Goal: Task Accomplishment & Management: Use online tool/utility

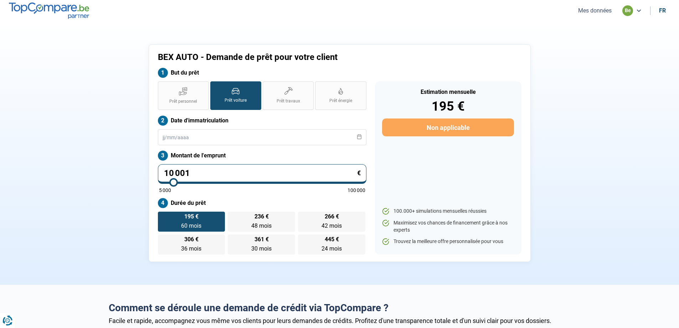
type input "9 250"
type input "9250"
type input "9 500"
type input "9500"
type input "9 750"
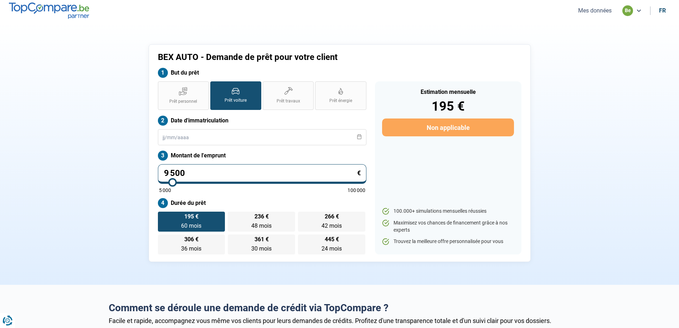
type input "9750"
type input "10 000"
type input "10000"
click at [173, 181] on input "range" at bounding box center [262, 181] width 206 height 1
radio input "true"
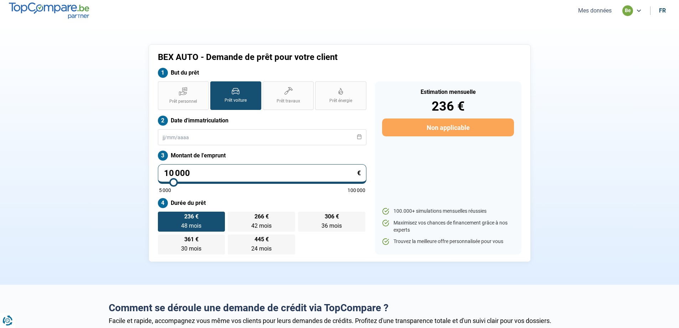
type input "10 250"
type input "10250"
type input "10 500"
type input "10500"
type input "11 500"
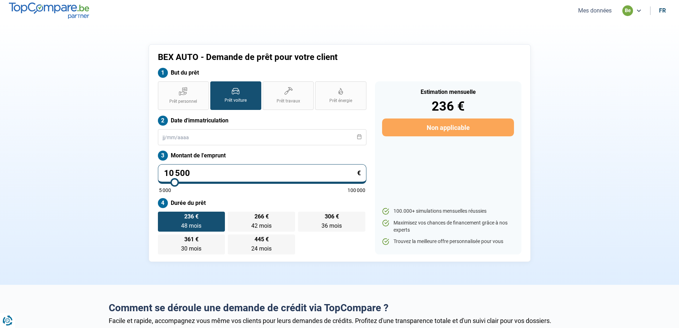
type input "11500"
type input "11 750"
type input "11750"
type input "12 000"
type input "12000"
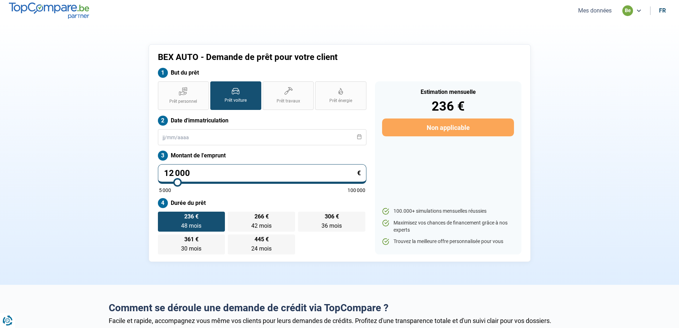
type input "12 250"
type input "12250"
type input "12 500"
type input "12500"
type input "12 750"
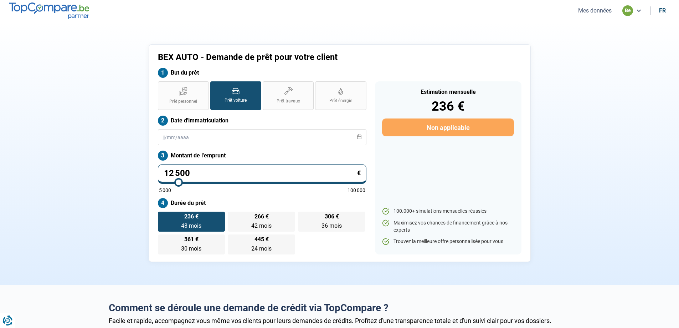
type input "12750"
type input "13 000"
type input "13000"
type input "13 250"
type input "13250"
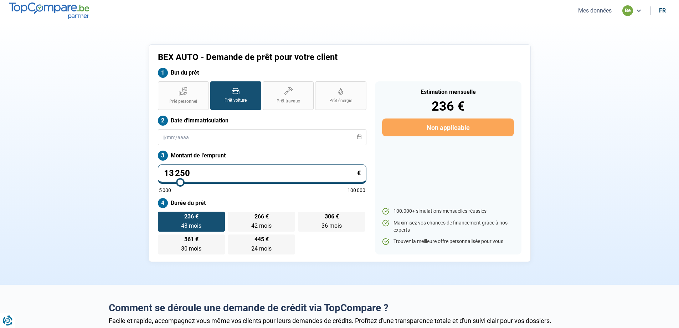
type input "13 500"
type input "13500"
type input "13 750"
type input "13750"
type input "14 000"
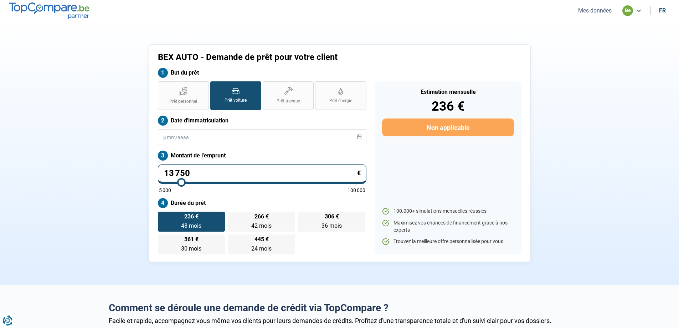
type input "14000"
type input "14 250"
type input "14250"
type input "14 500"
type input "14500"
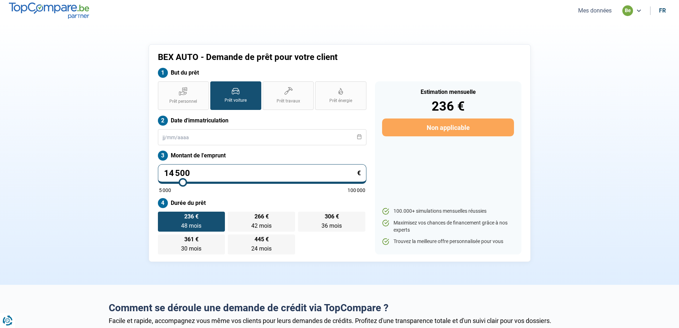
type input "14 750"
type input "14750"
type input "15 000"
drag, startPoint x: 173, startPoint y: 183, endPoint x: 184, endPoint y: 184, distance: 11.1
type input "15000"
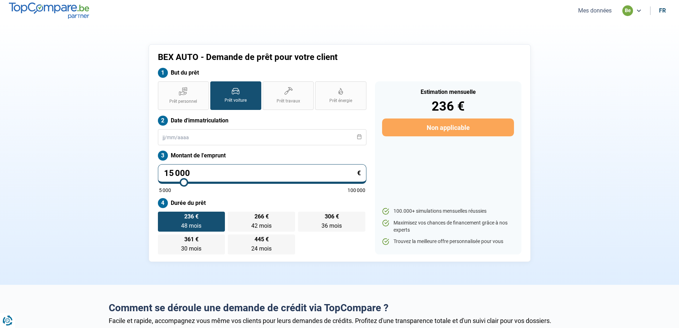
click at [184, 183] on input "range" at bounding box center [262, 181] width 206 height 1
radio input "false"
click at [608, 8] on button "Mes données" at bounding box center [595, 10] width 38 height 7
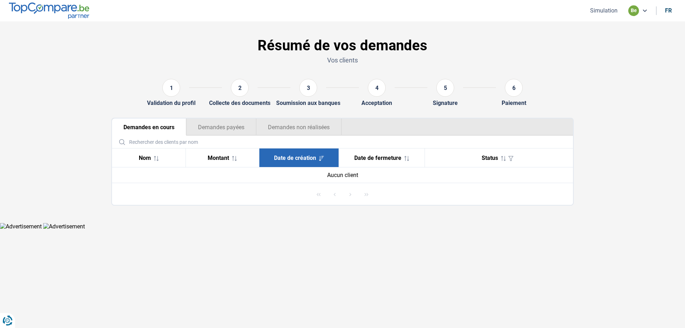
click at [377, 103] on div "Acceptation" at bounding box center [376, 102] width 31 height 7
click at [298, 162] on th "Date de création" at bounding box center [299, 157] width 80 height 19
